Goal: Navigation & Orientation: Find specific page/section

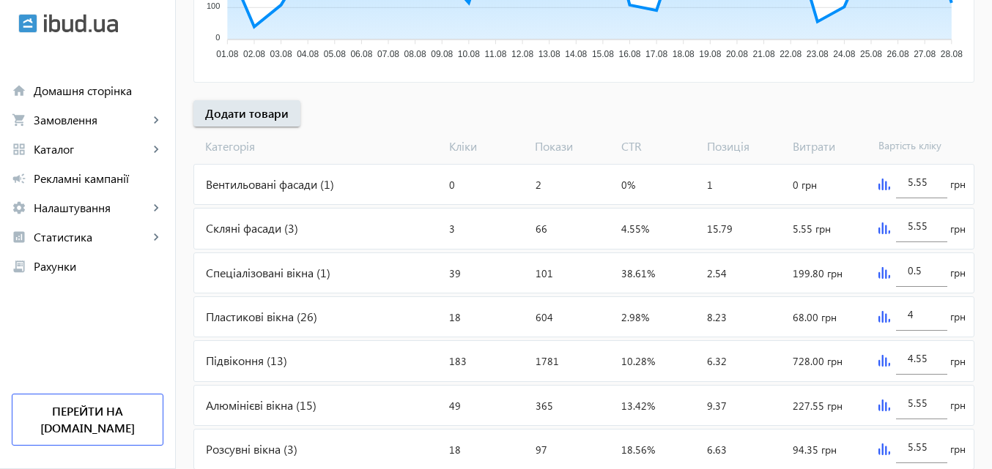
scroll to position [513, 0]
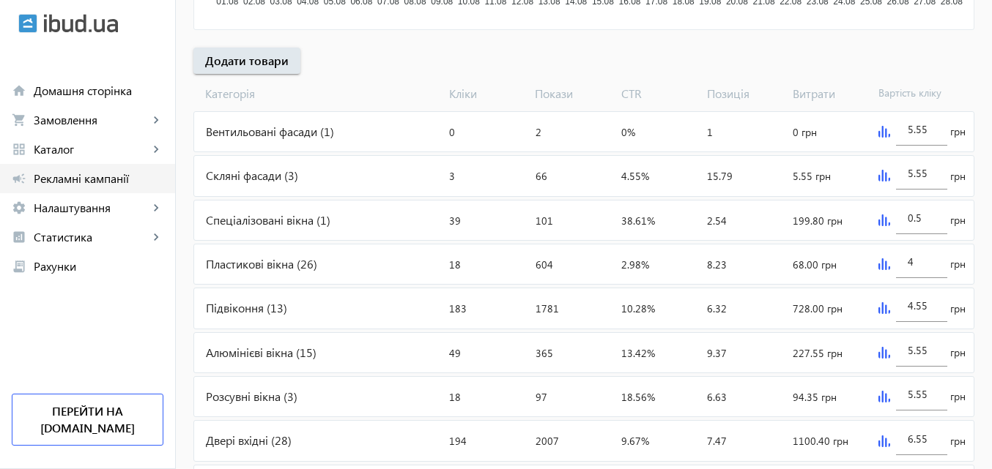
click at [94, 179] on span "Рекламні кампанії" at bounding box center [99, 178] width 130 height 15
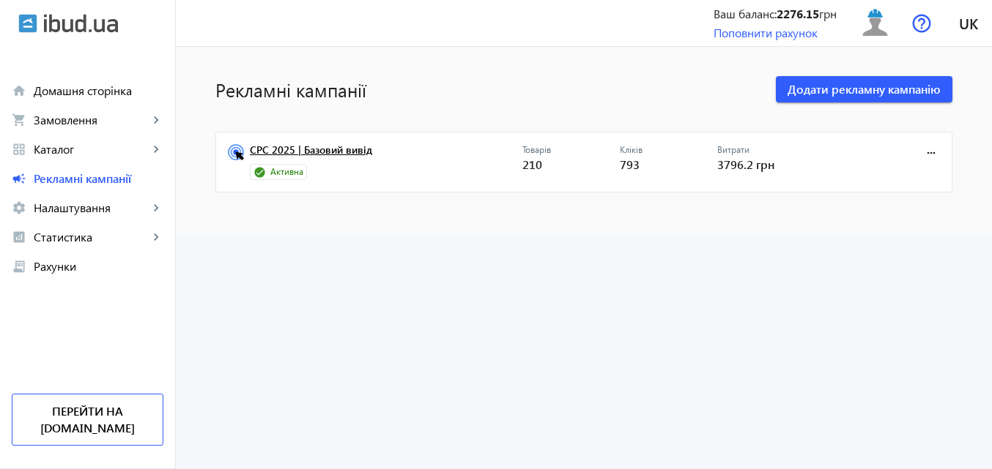
click at [346, 145] on link "CPC 2025 | Базовий вивід" at bounding box center [386, 154] width 272 height 21
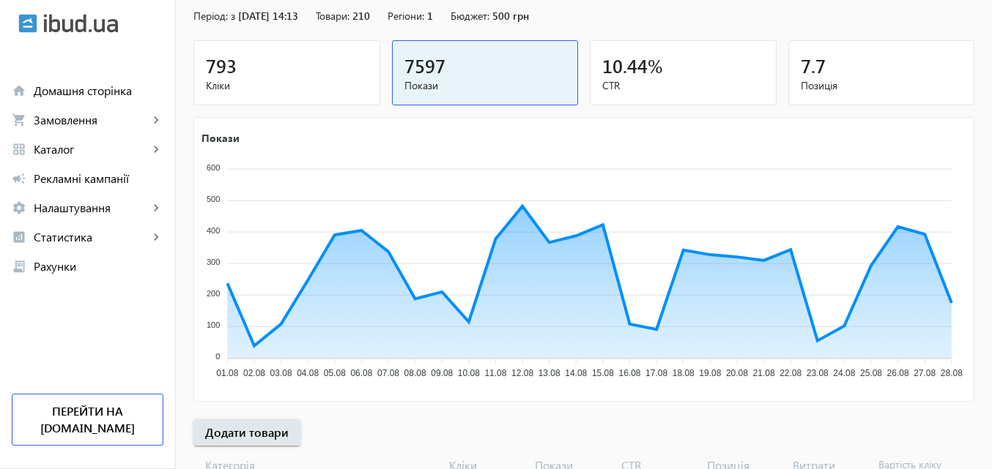
scroll to position [146, 0]
